Goal: Find specific page/section: Find specific page/section

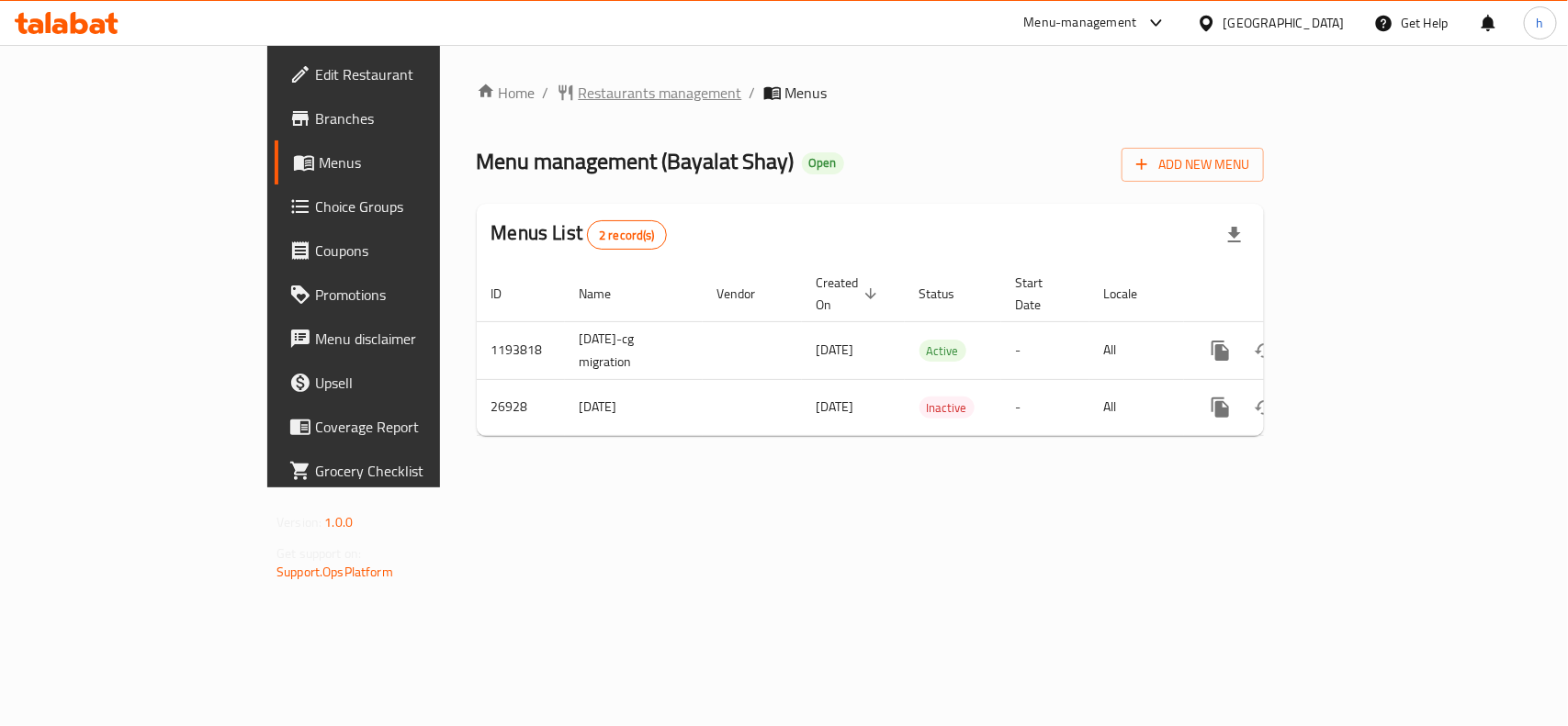
click at [579, 90] on span "Restaurants management" at bounding box center [661, 92] width 164 height 22
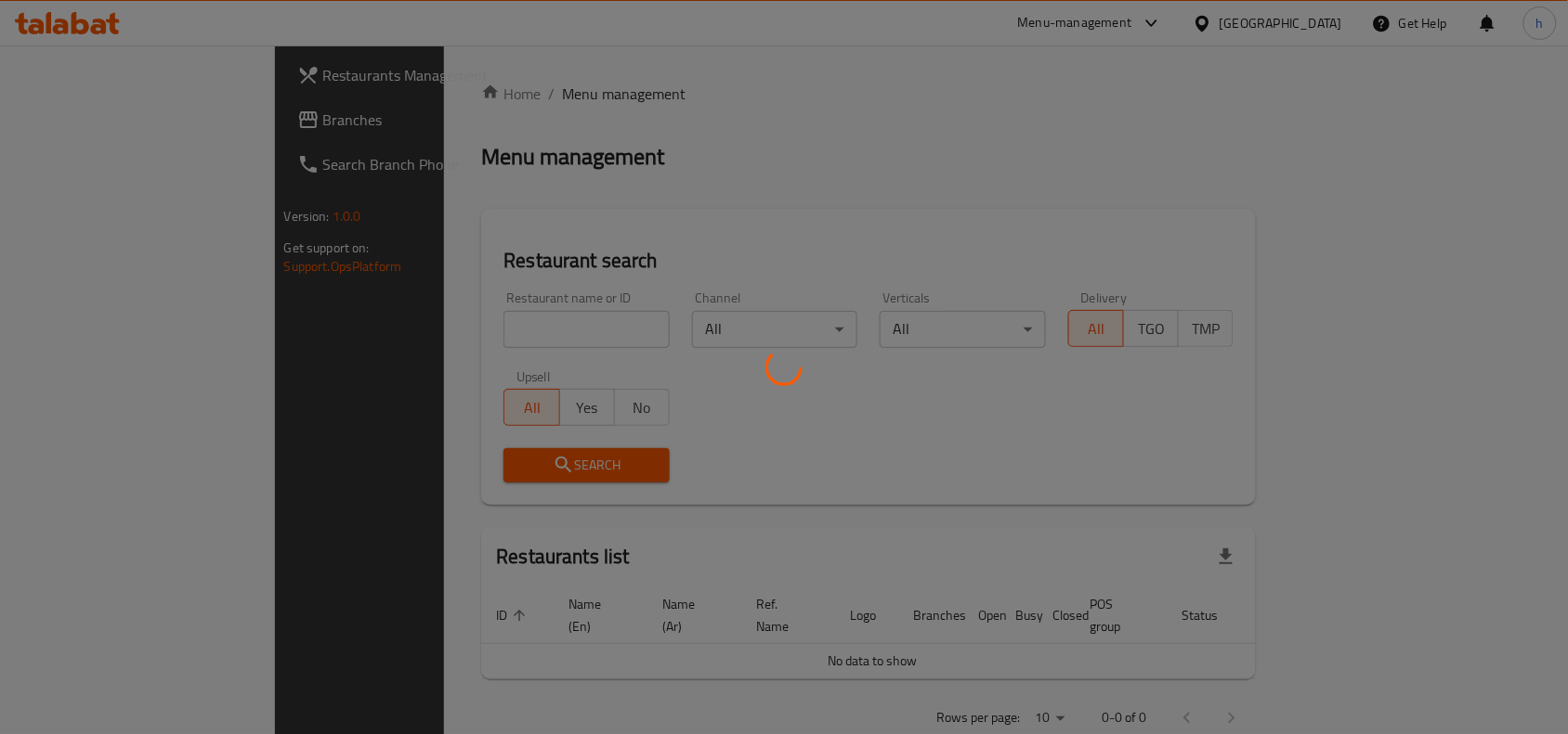
click at [379, 340] on div at bounding box center [784, 367] width 1568 height 734
drag, startPoint x: 710, startPoint y: 170, endPoint x: 715, endPoint y: 161, distance: 10.3
click at [715, 168] on div at bounding box center [784, 367] width 1568 height 734
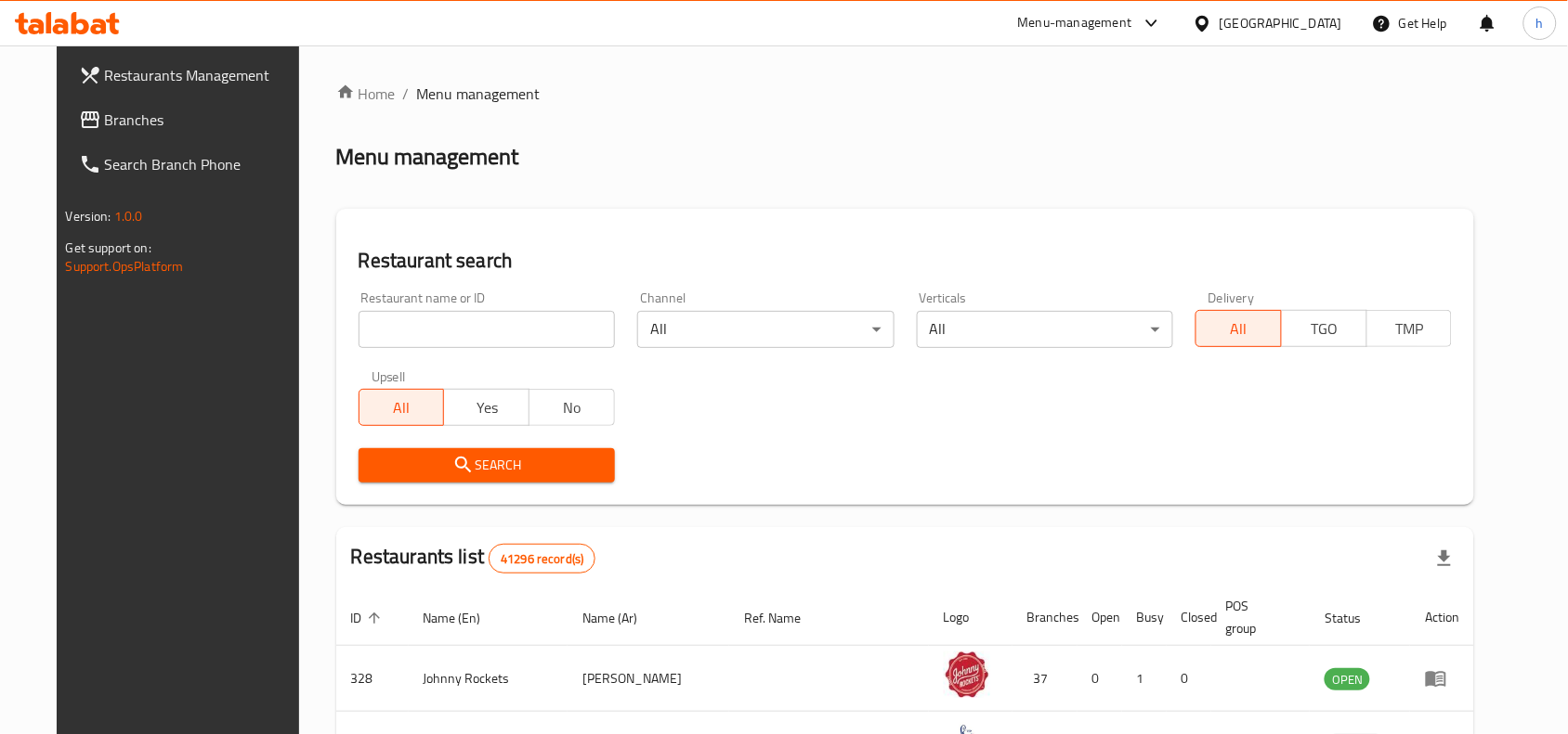
drag, startPoint x: 495, startPoint y: 331, endPoint x: 469, endPoint y: 344, distance: 29.1
click at [495, 331] on input "search" at bounding box center [487, 329] width 256 height 38
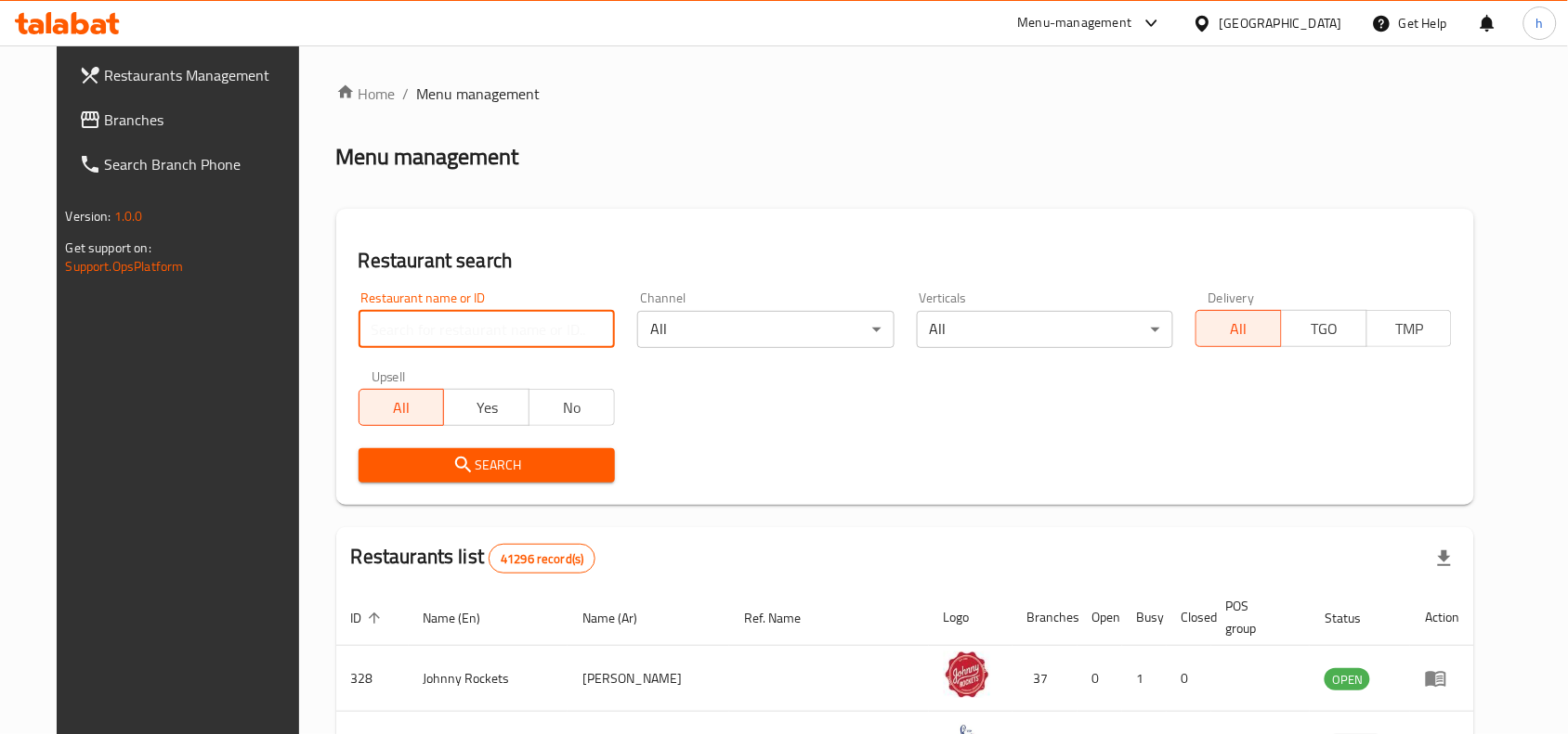
paste input "14055"
type input "14055"
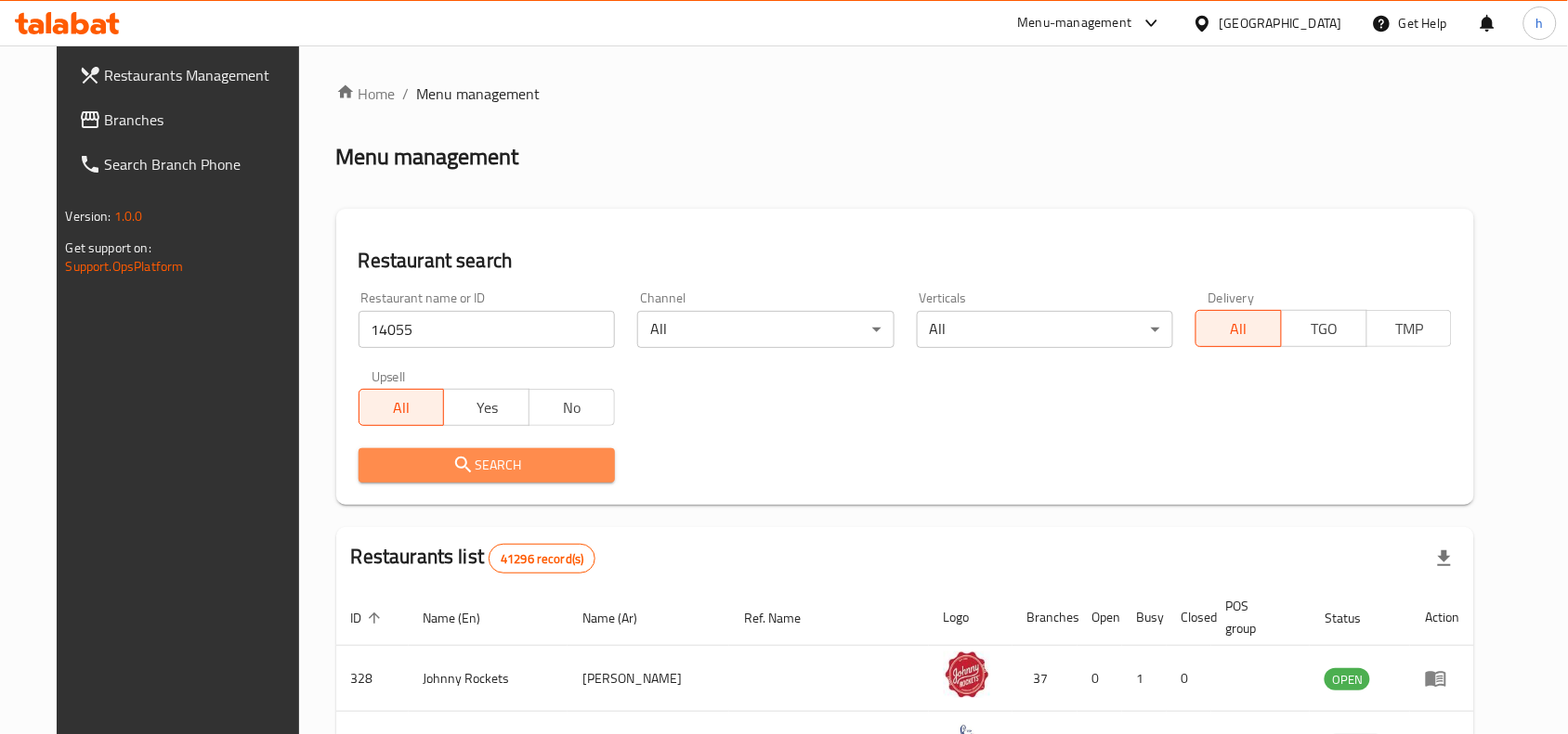
click at [385, 452] on button "Search" at bounding box center [487, 466] width 256 height 35
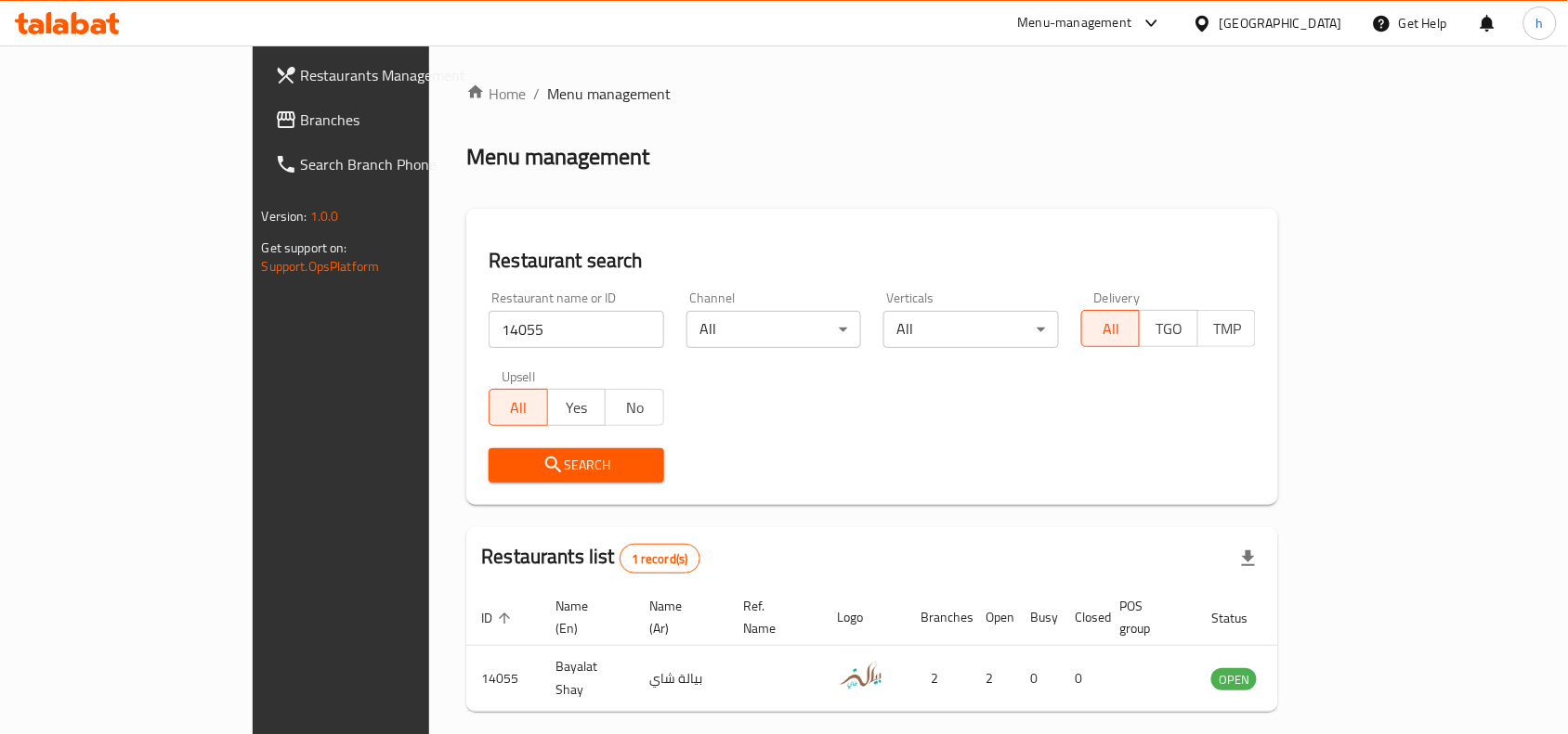
click at [301, 109] on span "Branches" at bounding box center [400, 119] width 199 height 22
